Goal: Task Accomplishment & Management: Complete application form

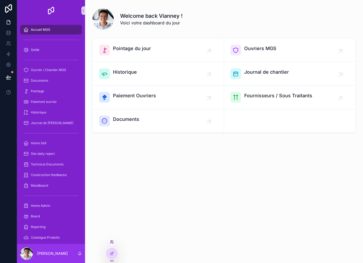
click at [112, 241] on icon at bounding box center [112, 242] width 4 height 4
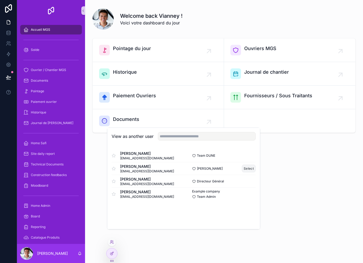
click at [243, 173] on button "Select" at bounding box center [249, 169] width 14 height 8
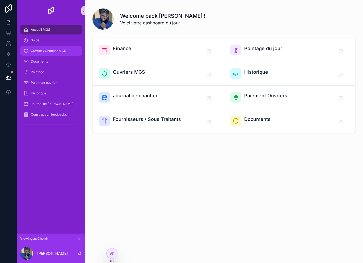
click at [41, 50] on span "Ouvrier / Chantier MGS" at bounding box center [48, 51] width 35 height 4
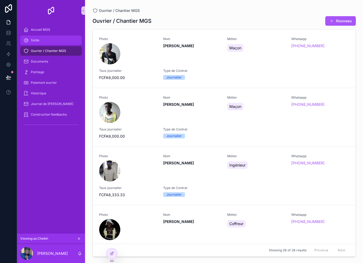
click at [39, 44] on div "Solde" at bounding box center [50, 40] width 55 height 8
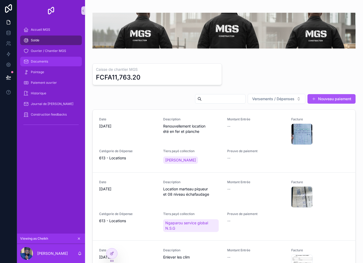
click at [37, 62] on span "Documents" at bounding box center [39, 61] width 17 height 4
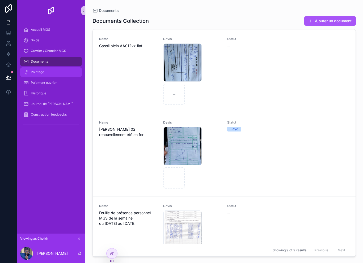
click at [44, 75] on div "Pointage" at bounding box center [50, 72] width 55 height 8
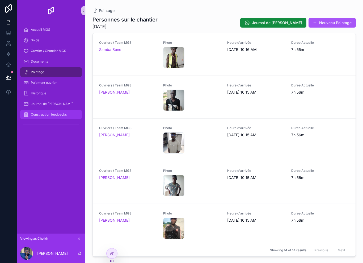
click at [47, 117] on div "Construction feedbacks" at bounding box center [50, 114] width 55 height 8
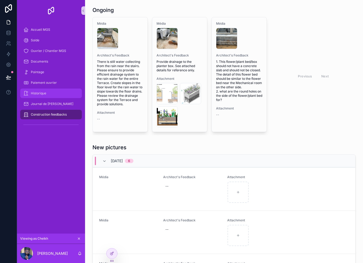
click at [44, 88] on div "Historique" at bounding box center [51, 93] width 68 height 11
click at [45, 92] on span "Historique" at bounding box center [38, 93] width 15 height 4
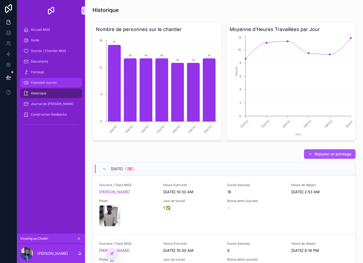
click at [54, 85] on div "Paiement ouvrier" at bounding box center [50, 83] width 55 height 8
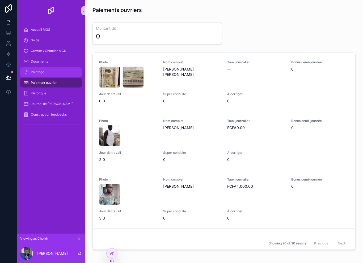
click at [63, 75] on div "Pointage" at bounding box center [50, 72] width 55 height 8
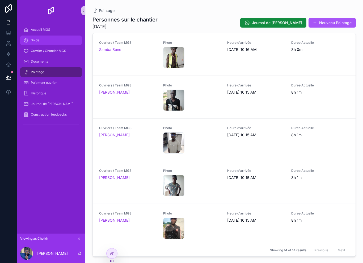
click at [62, 40] on div "Solde" at bounding box center [50, 40] width 55 height 8
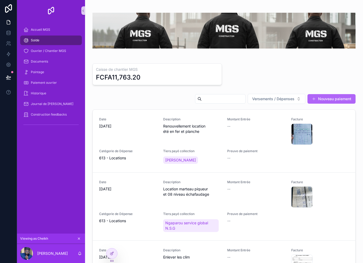
click at [343, 100] on button "Nouveau paiement" at bounding box center [331, 99] width 48 height 10
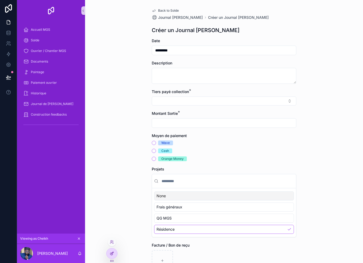
click at [115, 251] on div at bounding box center [111, 254] width 11 height 10
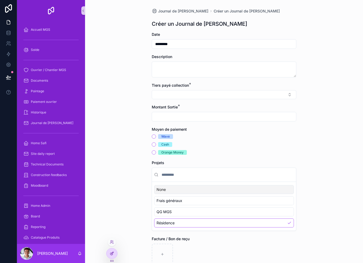
click at [115, 250] on div at bounding box center [111, 254] width 11 height 10
click at [118, 253] on div "Journal de Caisse Chantier Créer un Journal de Caisse Chantier Créer un Journal…" at bounding box center [224, 131] width 278 height 263
click at [116, 251] on div at bounding box center [111, 254] width 11 height 10
click at [14, 3] on link at bounding box center [8, 8] width 17 height 17
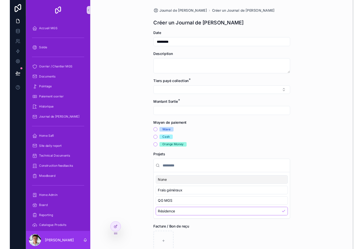
scroll to position [8, 0]
